Goal: Task Accomplishment & Management: Use online tool/utility

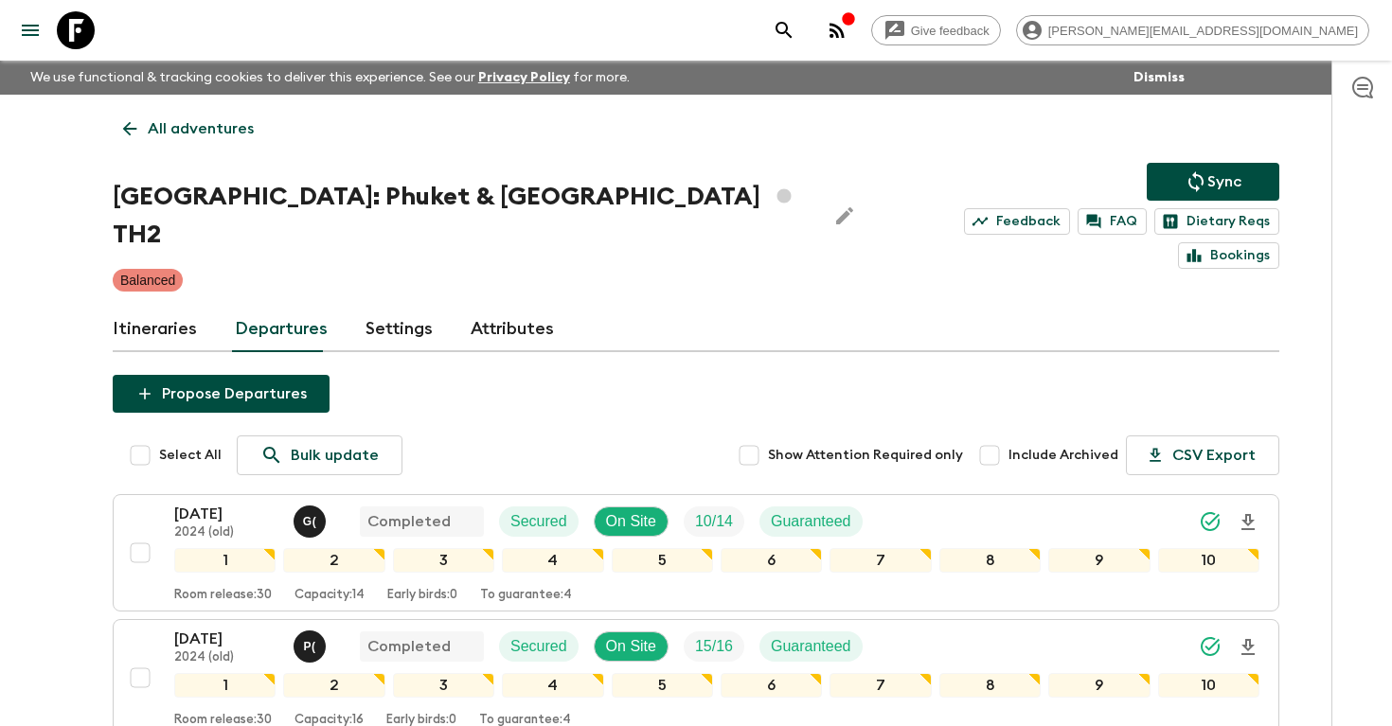
click at [795, 30] on icon "search adventures" at bounding box center [784, 30] width 23 height 23
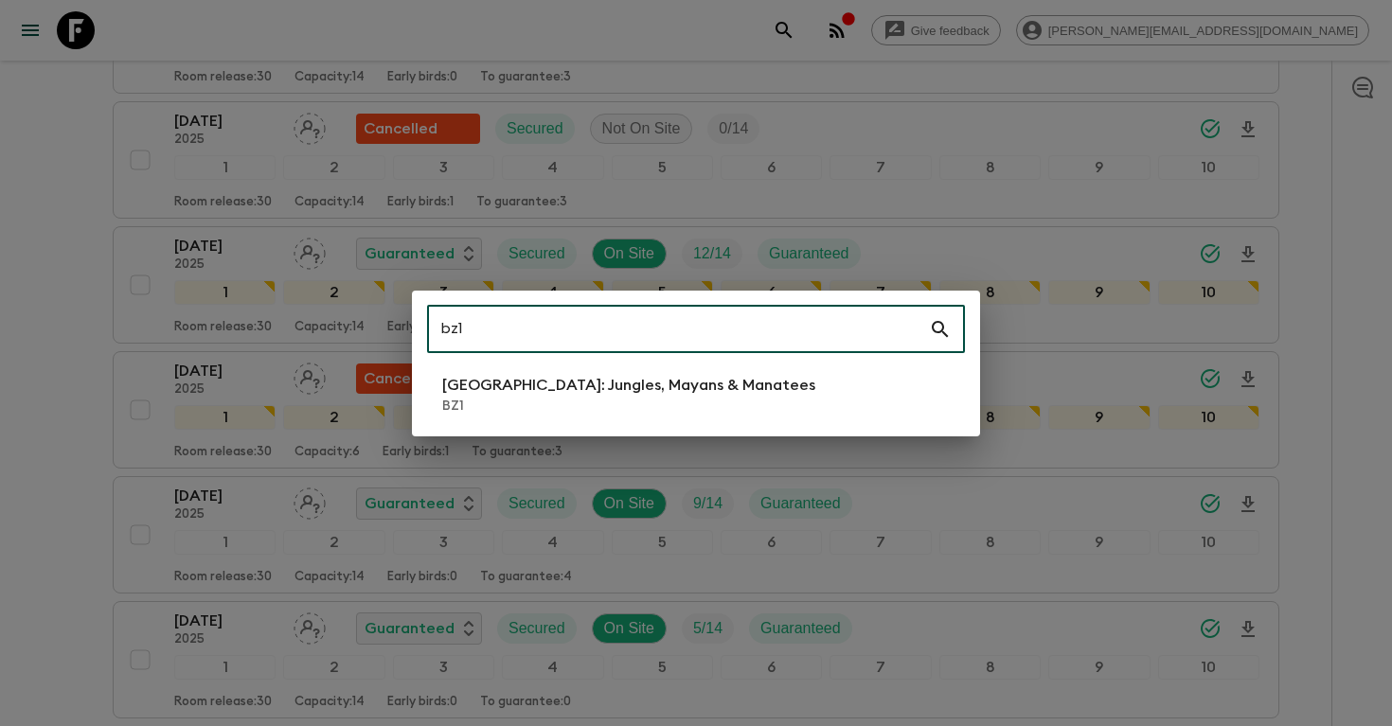
type input "bz1"
click at [603, 411] on p "BZ1" at bounding box center [628, 406] width 373 height 19
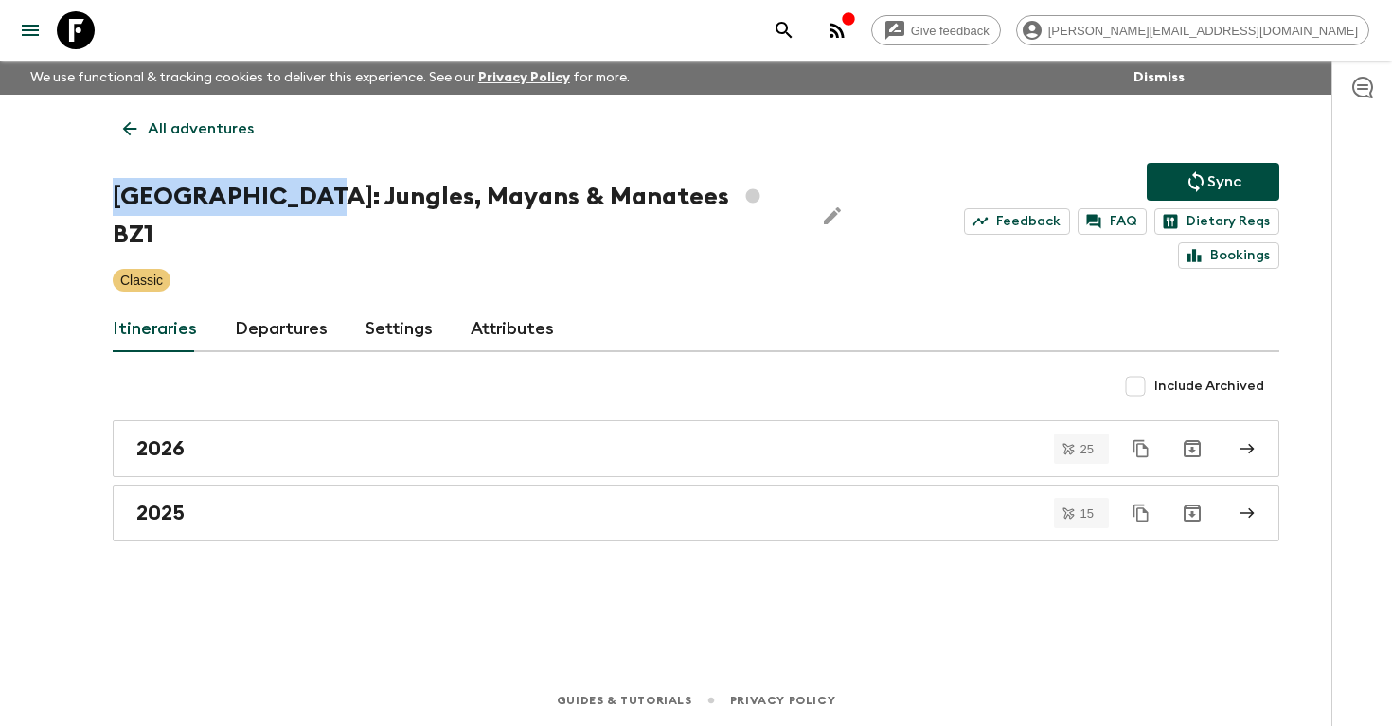
click at [277, 180] on h1 "[GEOGRAPHIC_DATA]: Jungles, Mayans & Manatees BZ1" at bounding box center [455, 216] width 685 height 76
click at [281, 307] on link "Departures" at bounding box center [281, 329] width 93 height 45
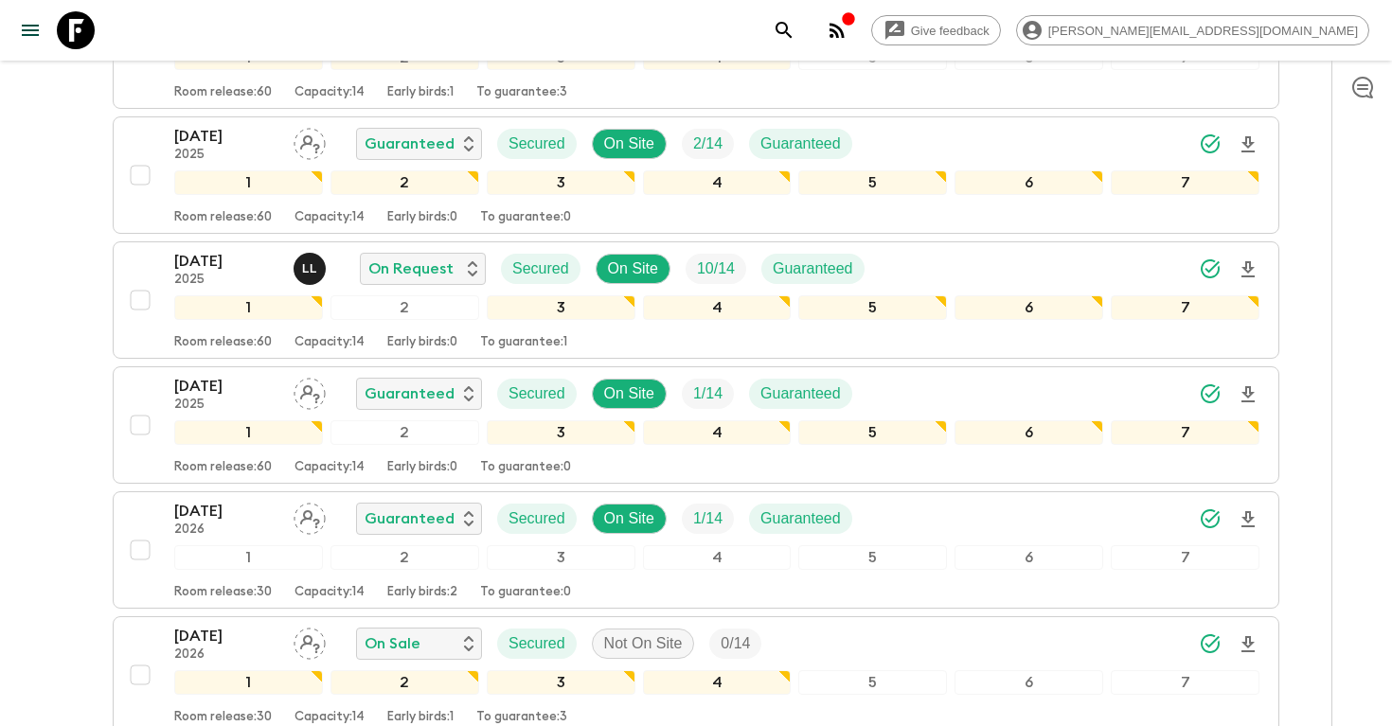
scroll to position [2905, 0]
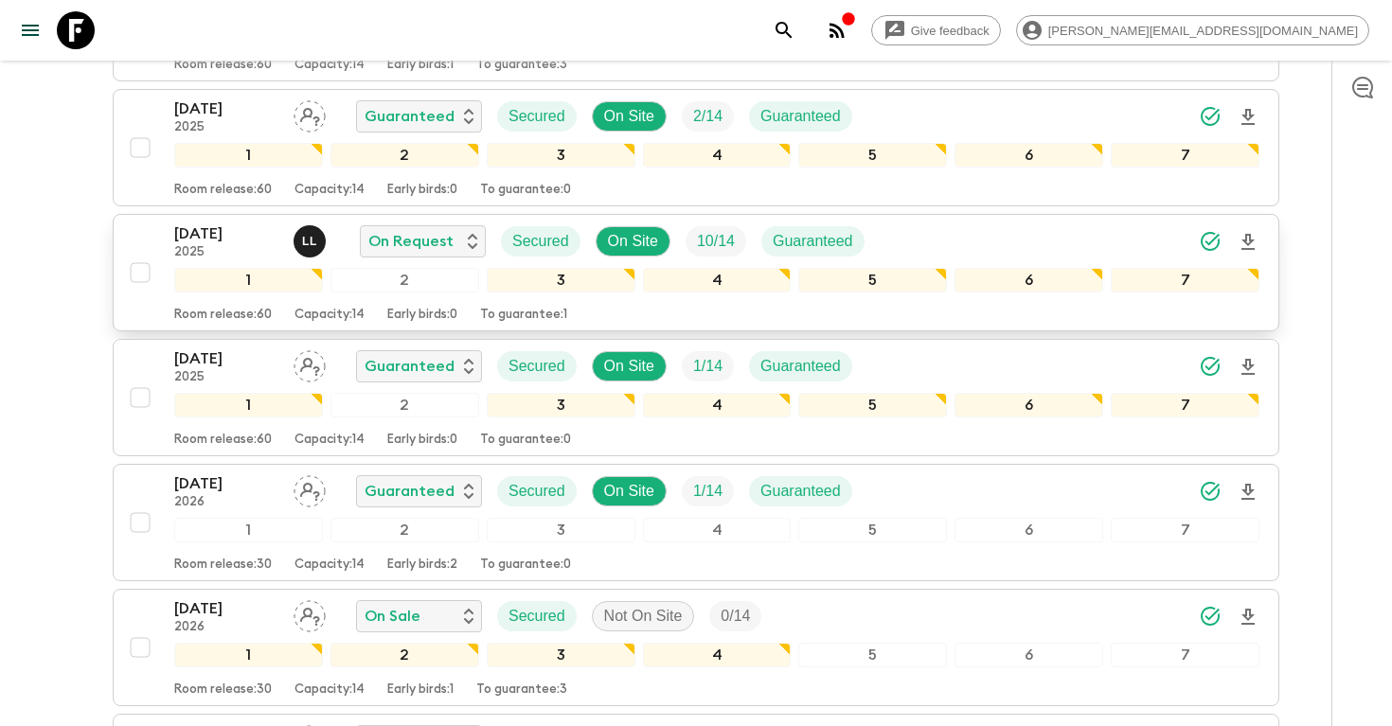
click at [952, 214] on button "[DATE] 2025 L L On Request Secured On Site 10 / 14 Guaranteed 1 2 3 4 5 6 7 Roo…" at bounding box center [696, 272] width 1166 height 117
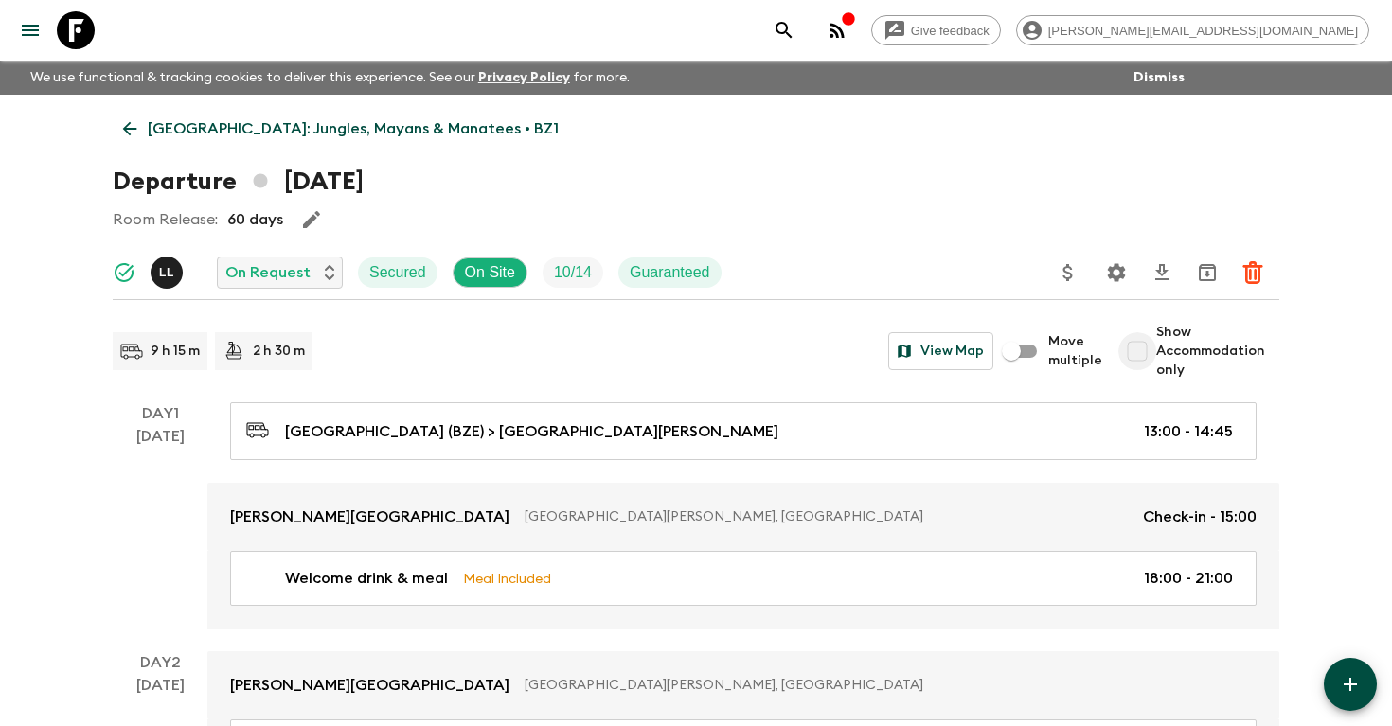
click at [1133, 350] on input "Show Accommodation only" at bounding box center [1137, 351] width 38 height 38
checkbox input "true"
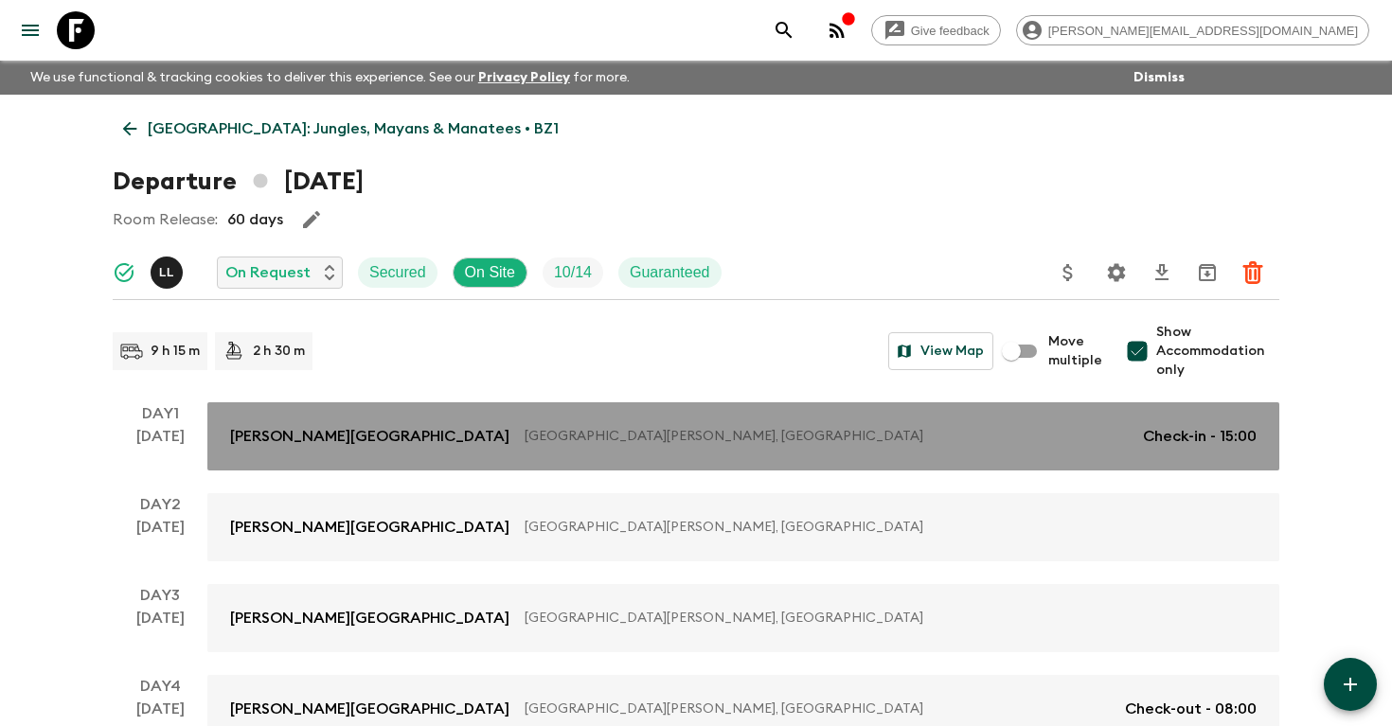
click at [852, 441] on p "[GEOGRAPHIC_DATA][PERSON_NAME], [GEOGRAPHIC_DATA]" at bounding box center [826, 436] width 603 height 19
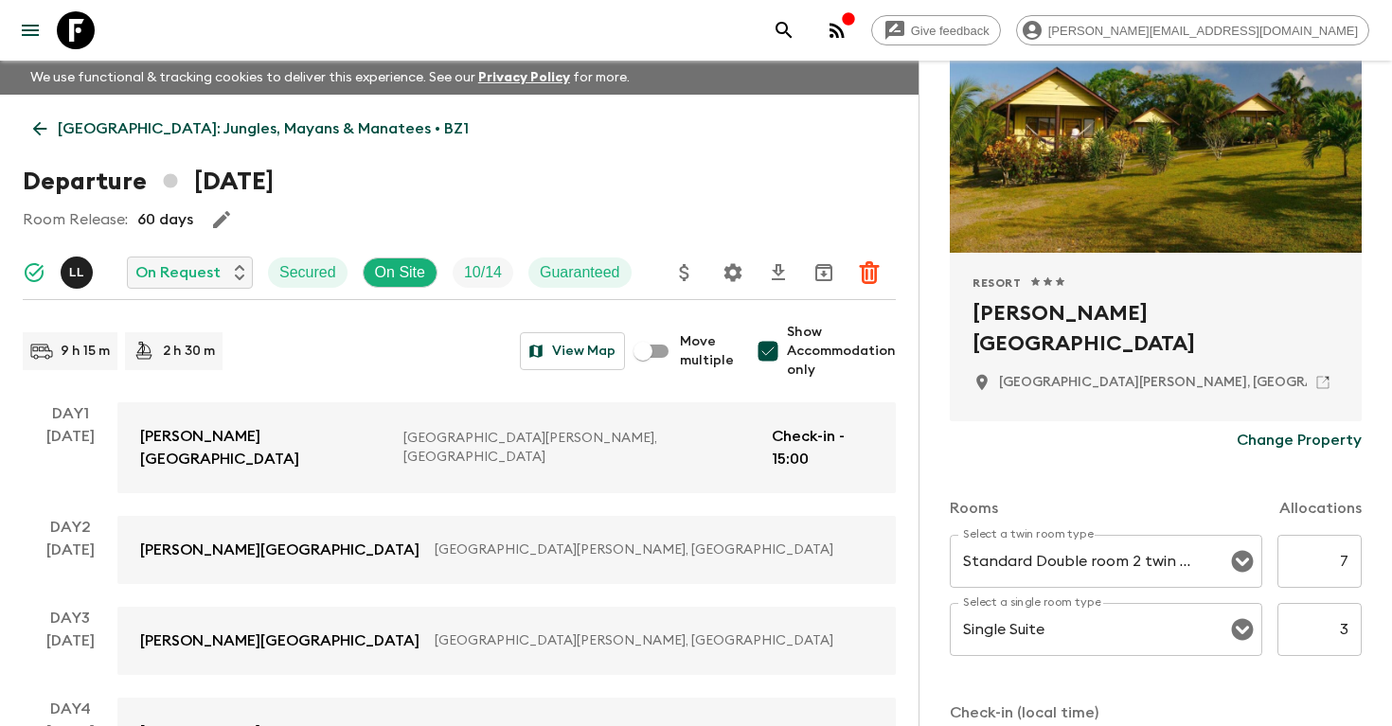
scroll to position [197, 0]
click at [1320, 383] on icon at bounding box center [1322, 383] width 17 height 17
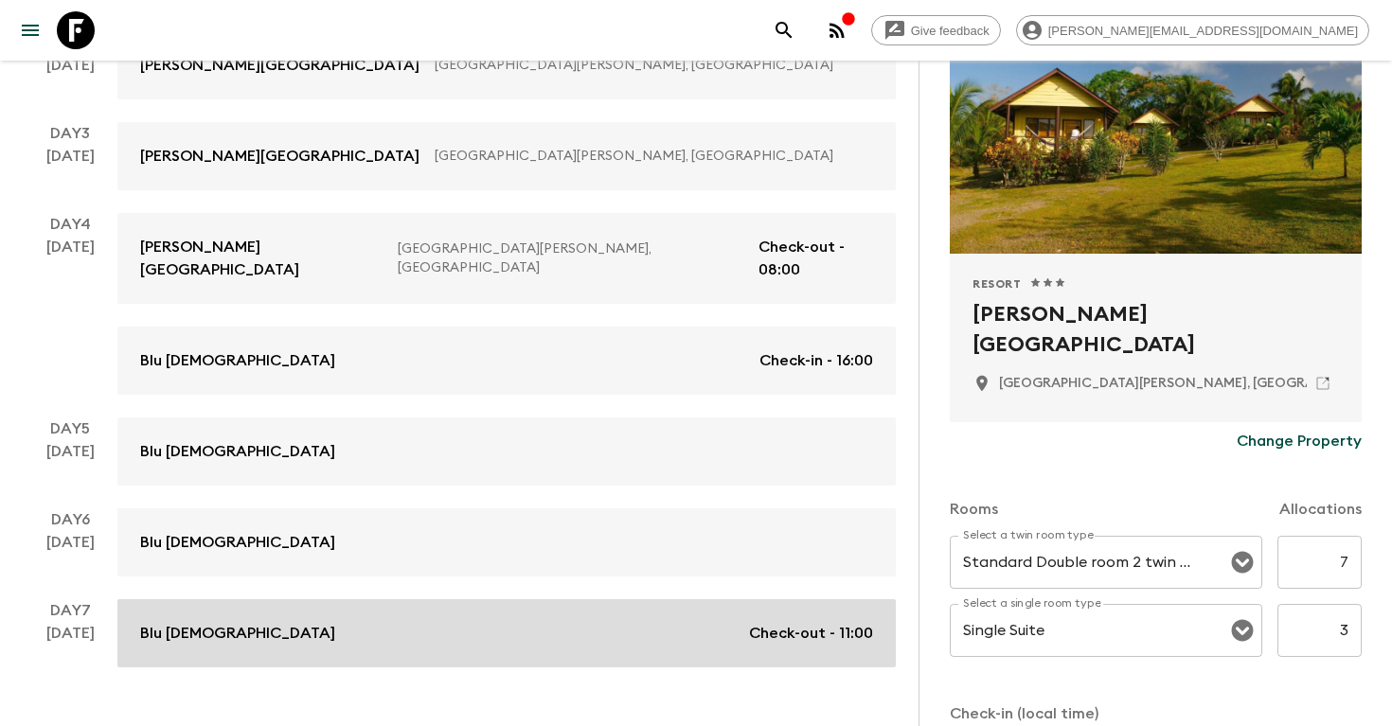
click at [437, 599] on link "Blu Zen Check-out - 11:00" at bounding box center [506, 633] width 778 height 68
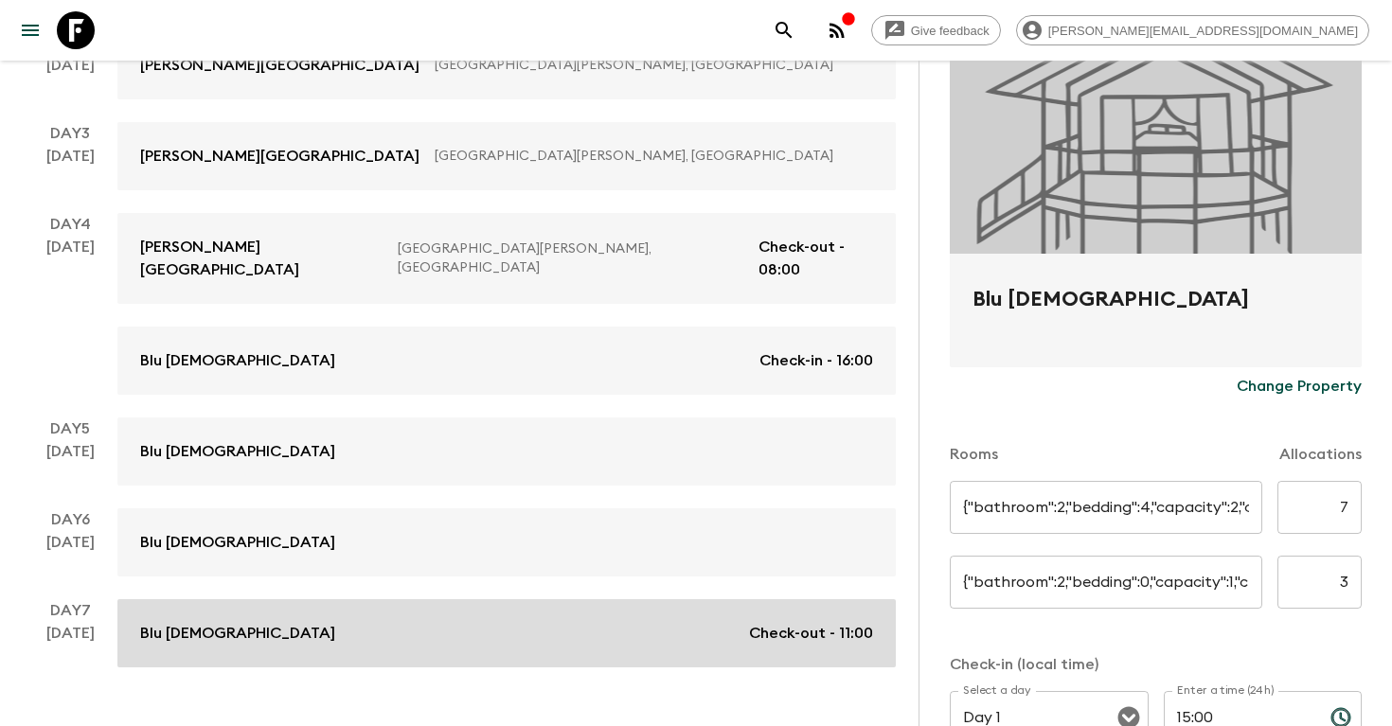
type input "2 bedroom private villa"
type input "n/a"
type input "0"
type input "Day 4"
type input "16:00"
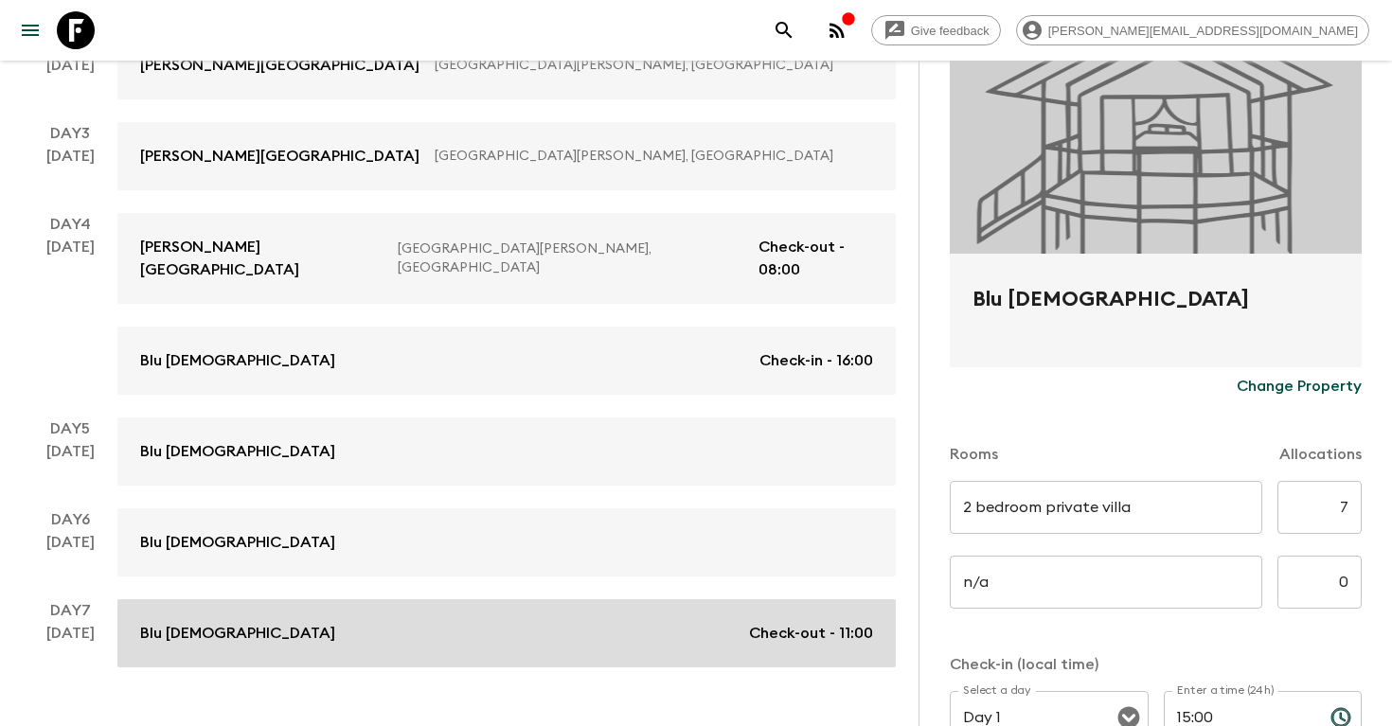
type input "Day 7"
type input "11:00"
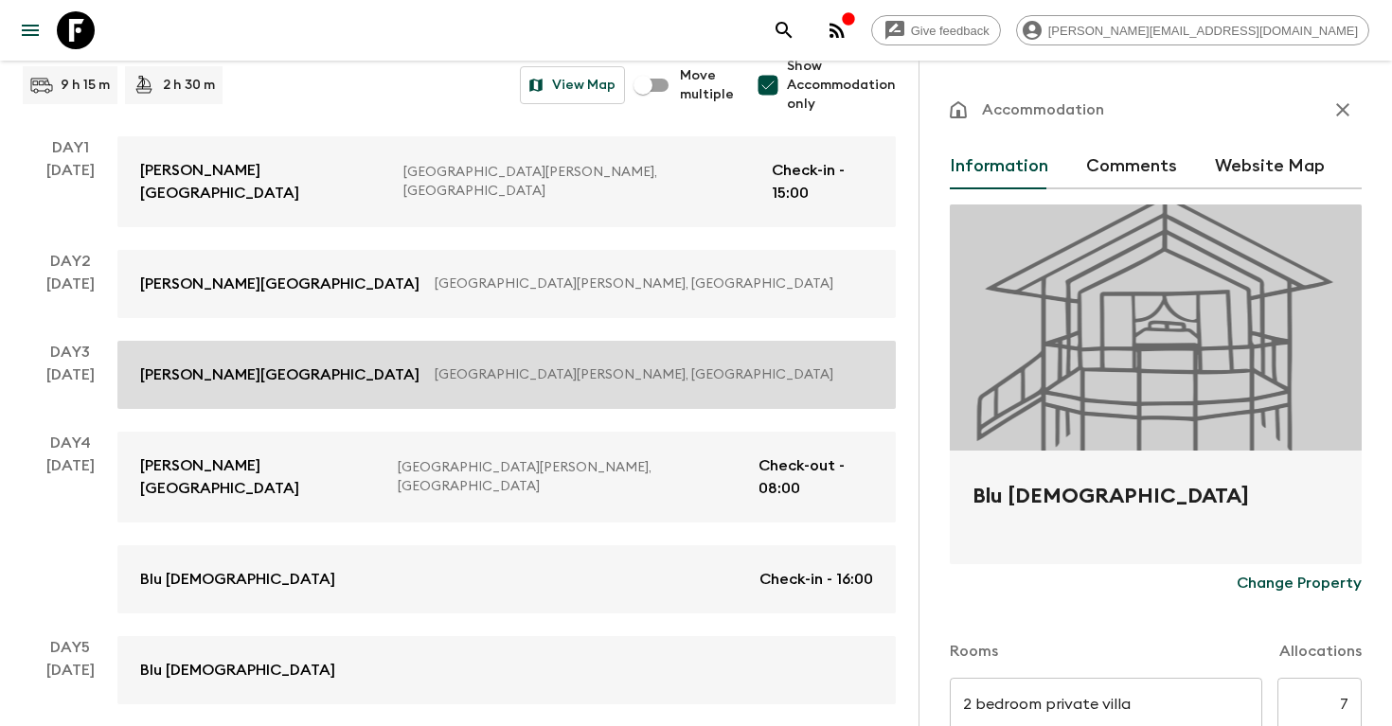
scroll to position [485, 0]
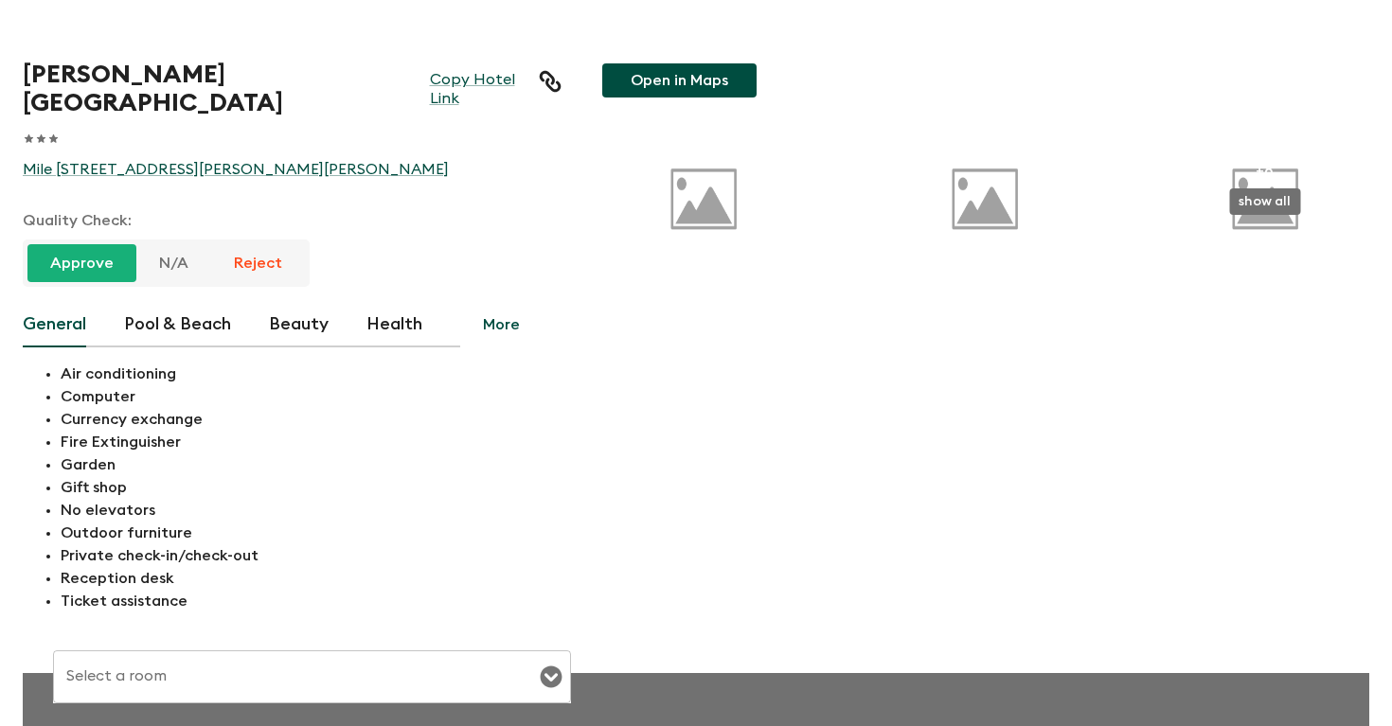
type input "Standard Double room 2 twin beds"
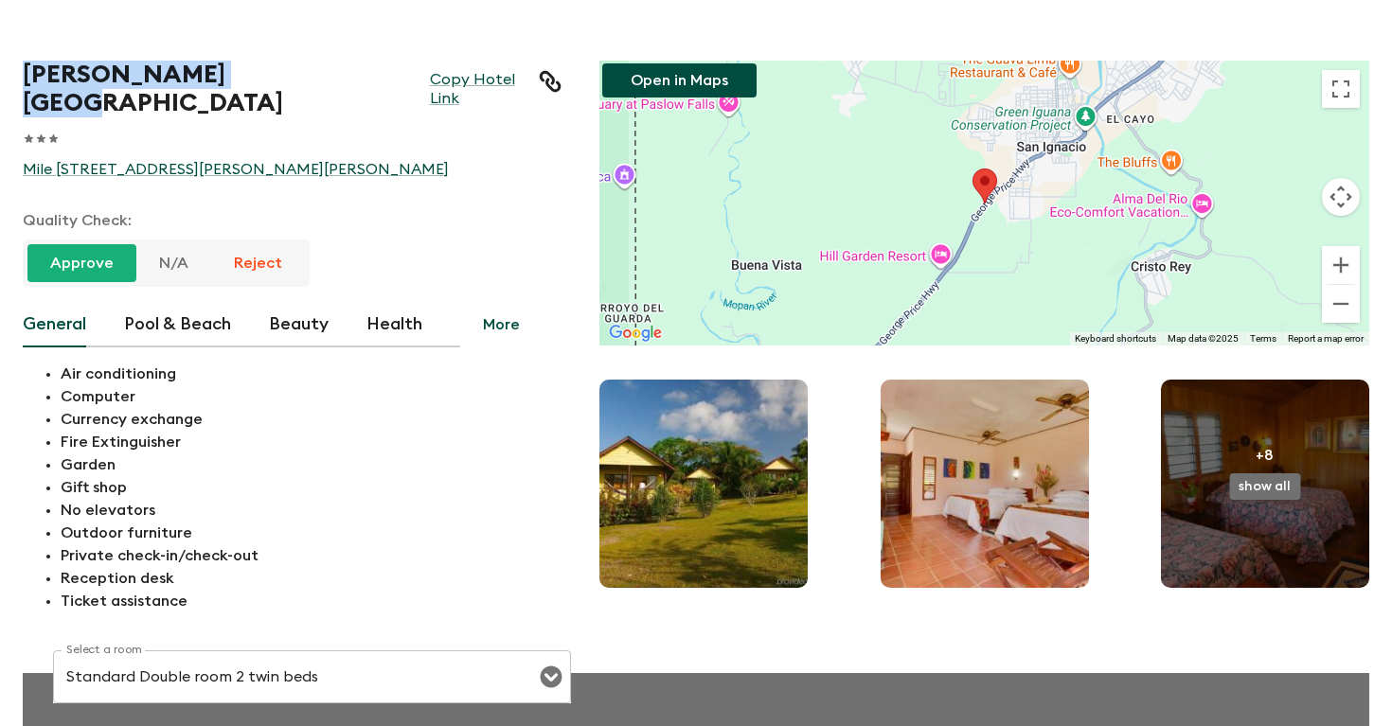
drag, startPoint x: 240, startPoint y: 76, endPoint x: 5, endPoint y: 75, distance: 235.8
click at [5, 75] on div "Cassia Hill Resort Copy Hotel Link 1 Star 2 Stars 3 Stars 4 Stars 5 Stars Mile …" at bounding box center [273, 318] width 577 height 590
copy h1 "[PERSON_NAME][GEOGRAPHIC_DATA]"
